Goal: Entertainment & Leisure: Consume media (video, audio)

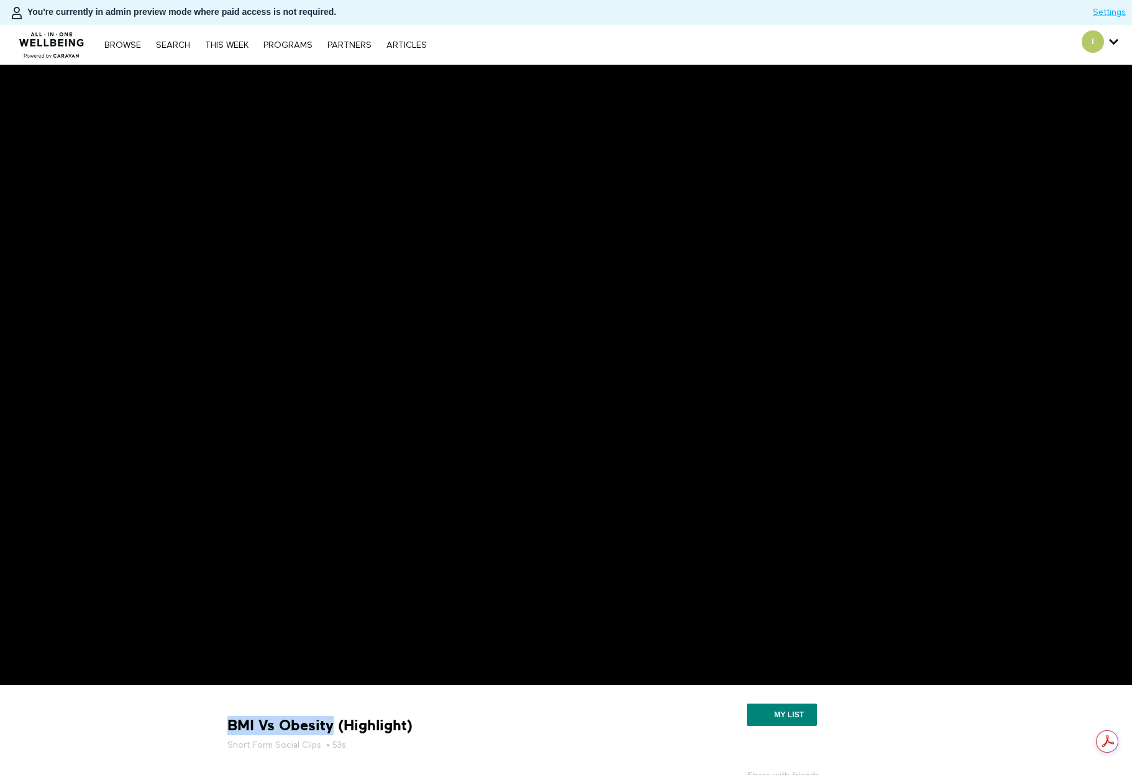
drag, startPoint x: 335, startPoint y: 724, endPoint x: 229, endPoint y: 726, distance: 106.2
click at [229, 726] on strong "BMI Vs Obesity (Highlight)" at bounding box center [319, 725] width 185 height 19
copy strong "BMI Vs Obesity"
